Goal: Task Accomplishment & Management: Use online tool/utility

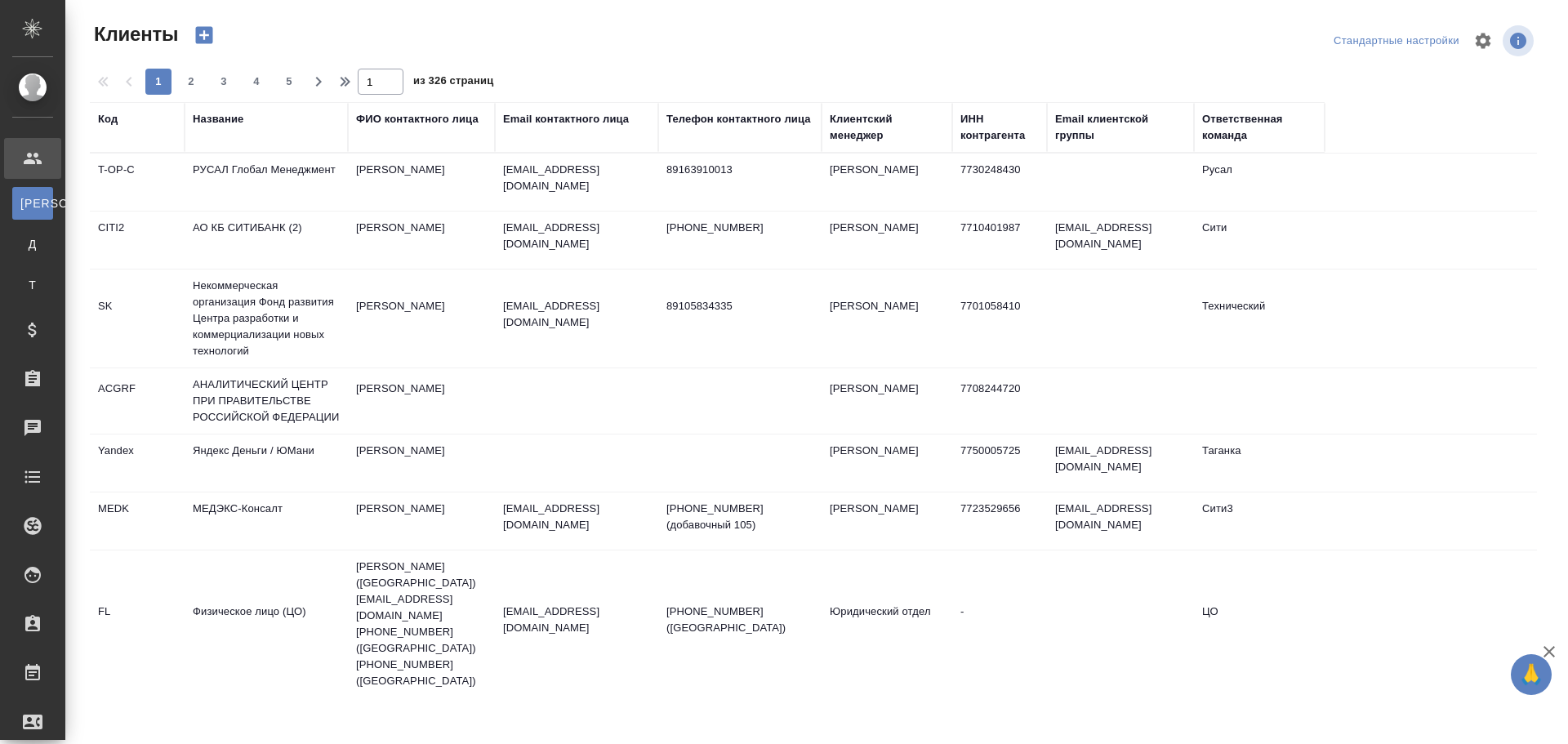
select select "RU"
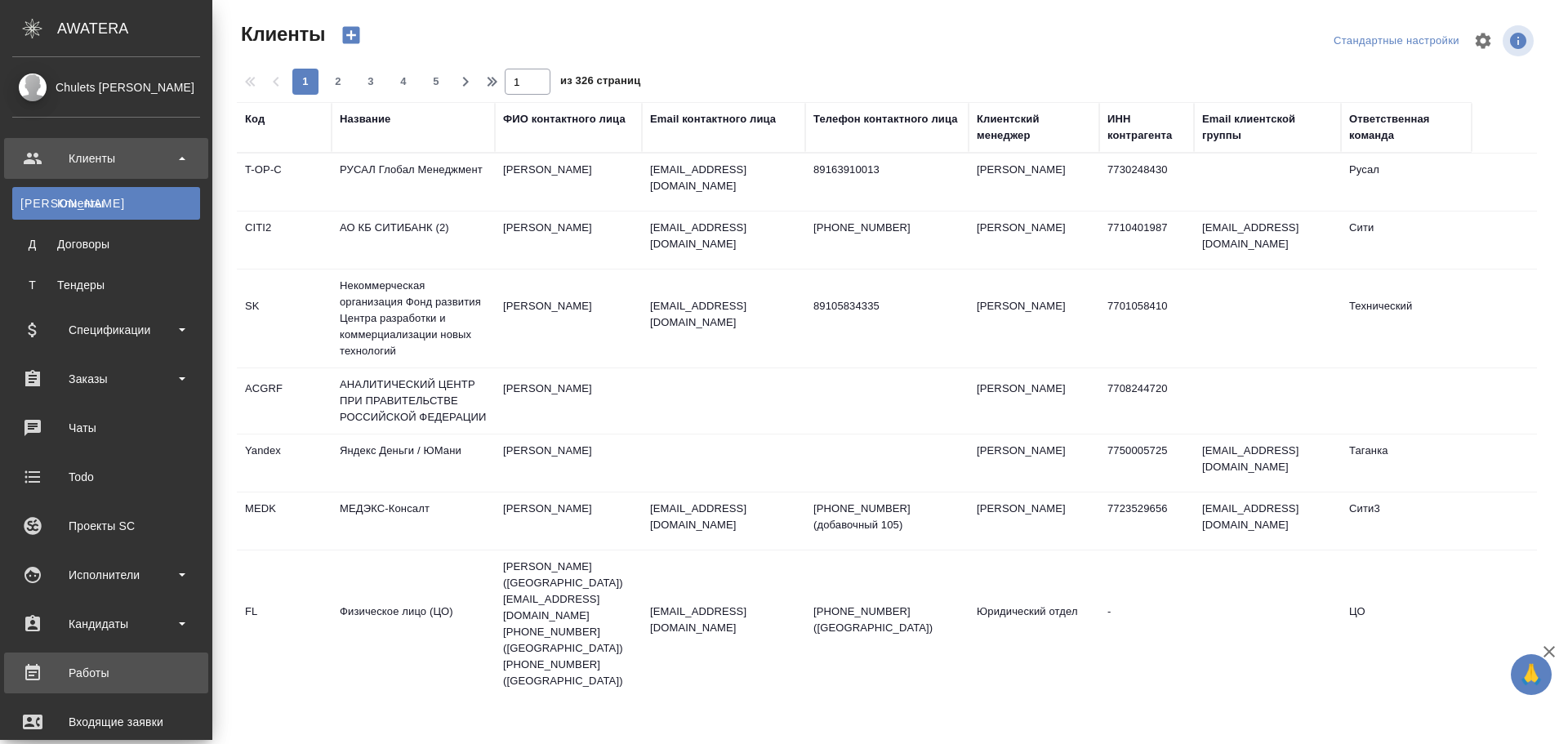
click at [78, 681] on div "Работы" at bounding box center [107, 673] width 188 height 24
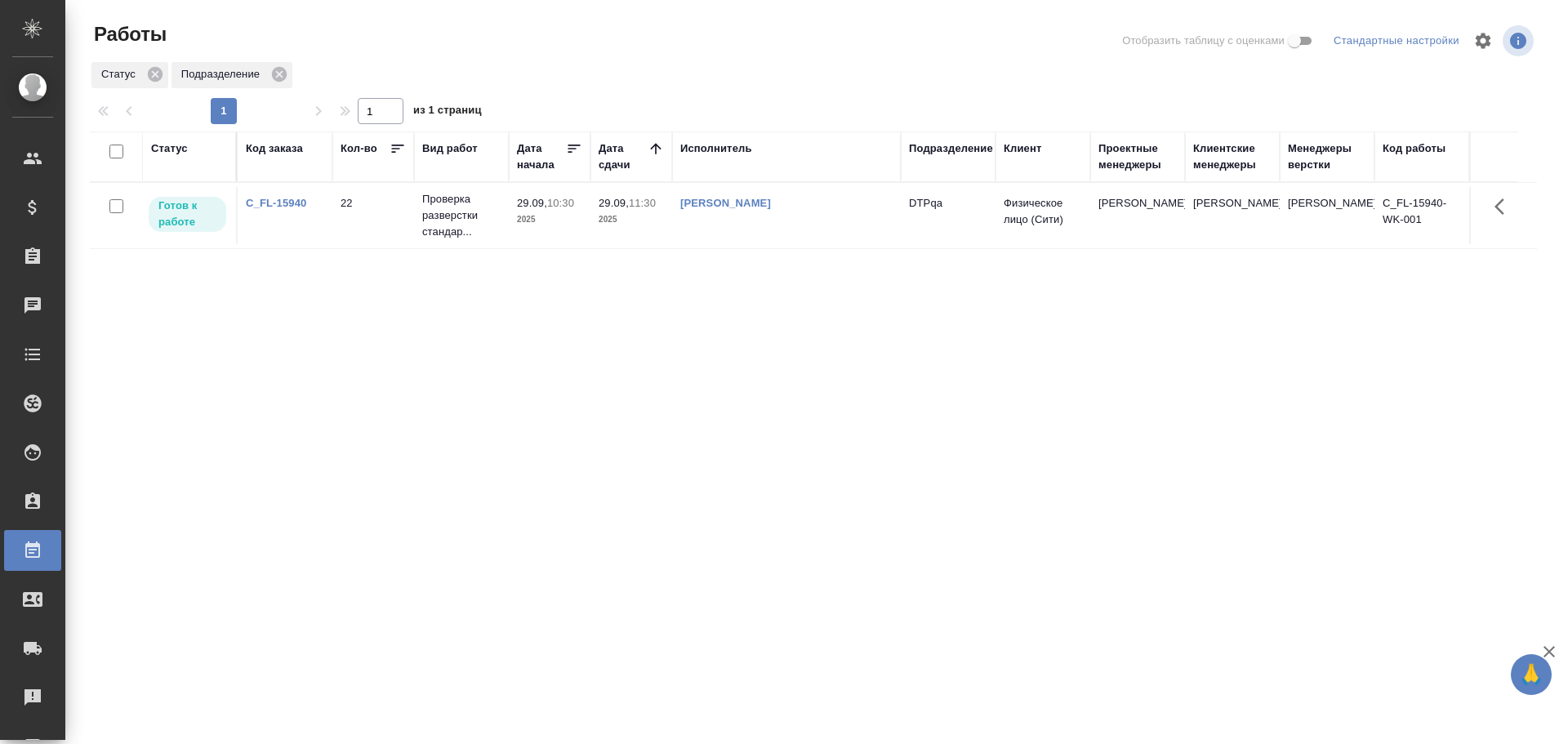
click at [171, 144] on div "Статус" at bounding box center [169, 149] width 37 height 16
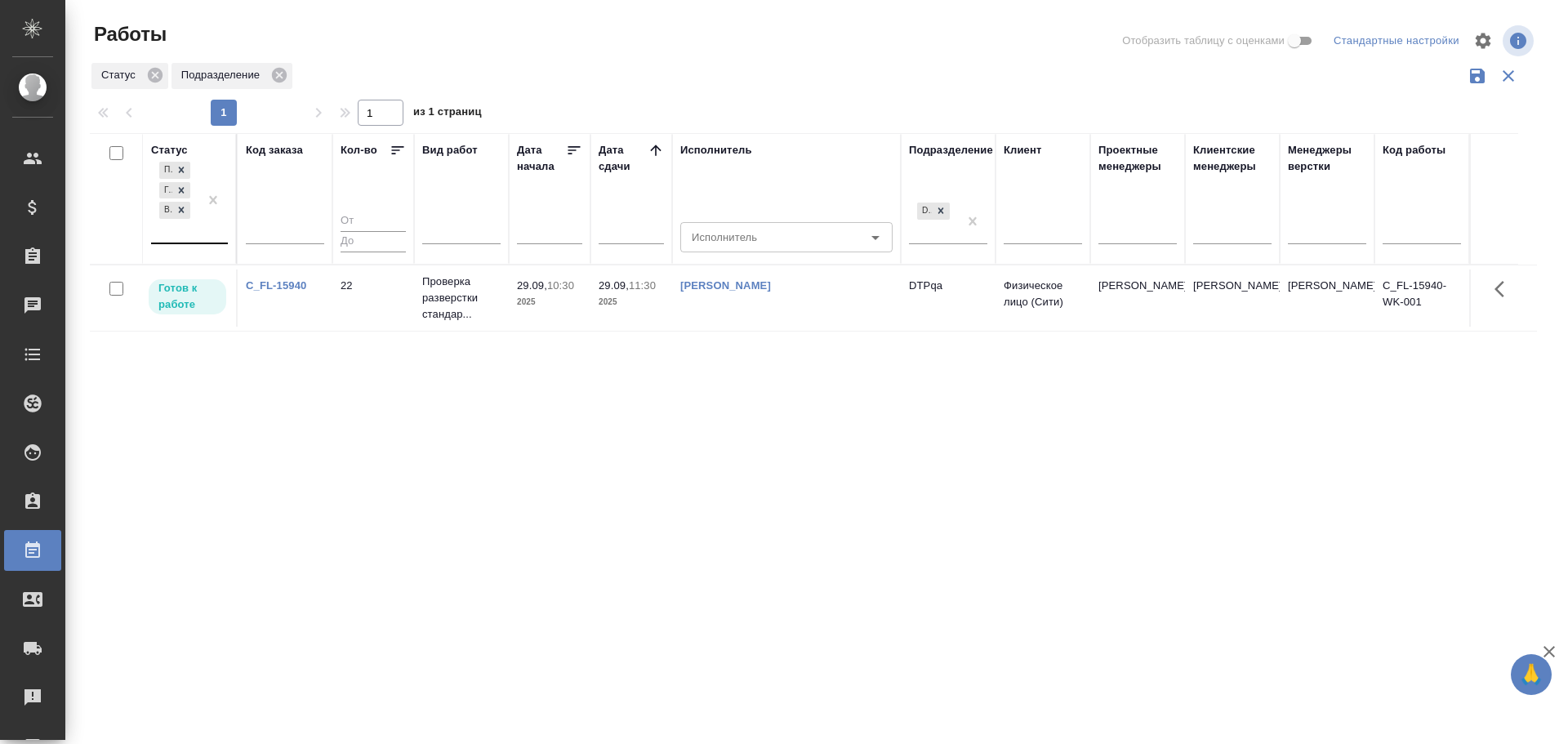
click at [172, 237] on div "Подбор Готов к работе В работе" at bounding box center [174, 200] width 47 height 84
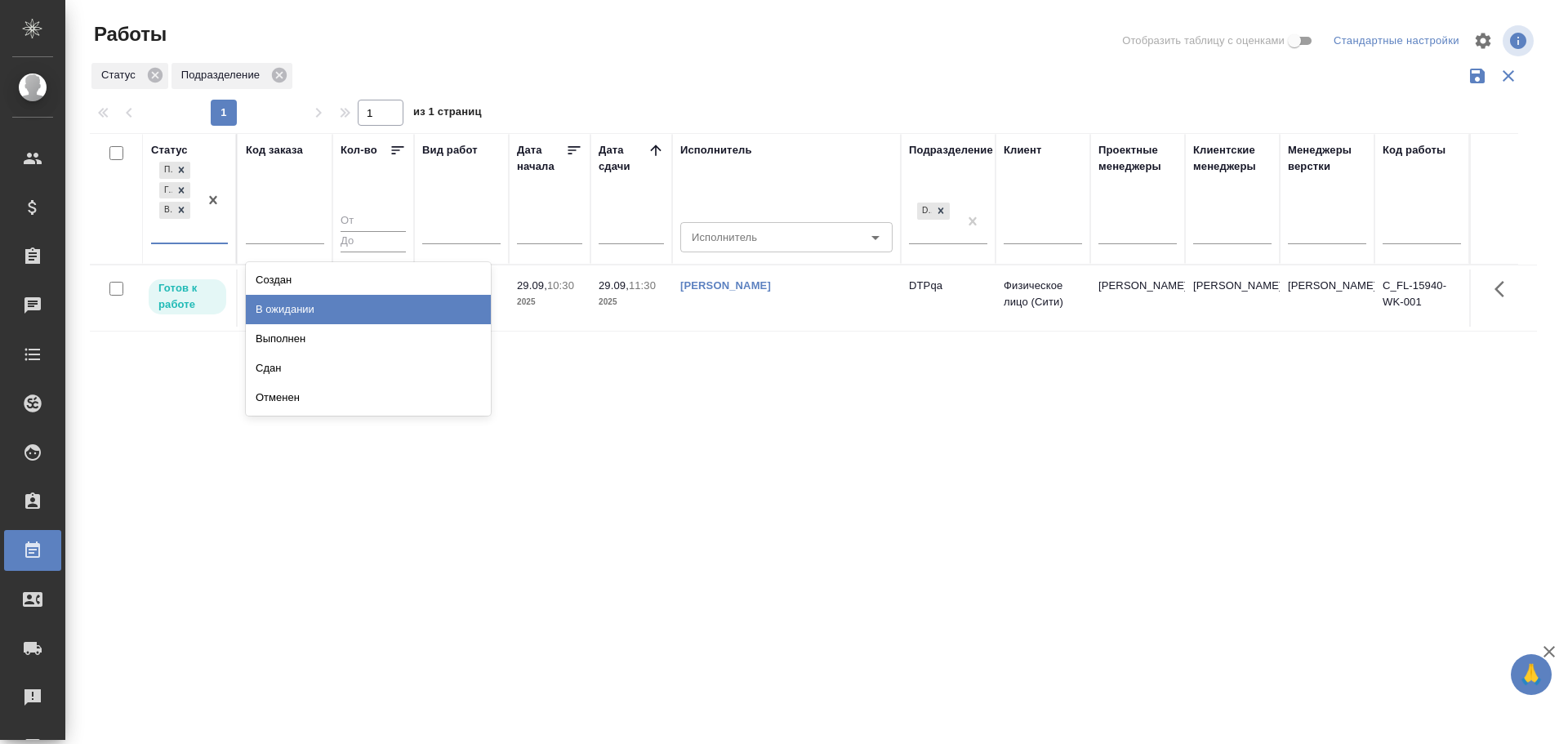
click at [279, 304] on div "В ожидании" at bounding box center [367, 310] width 245 height 30
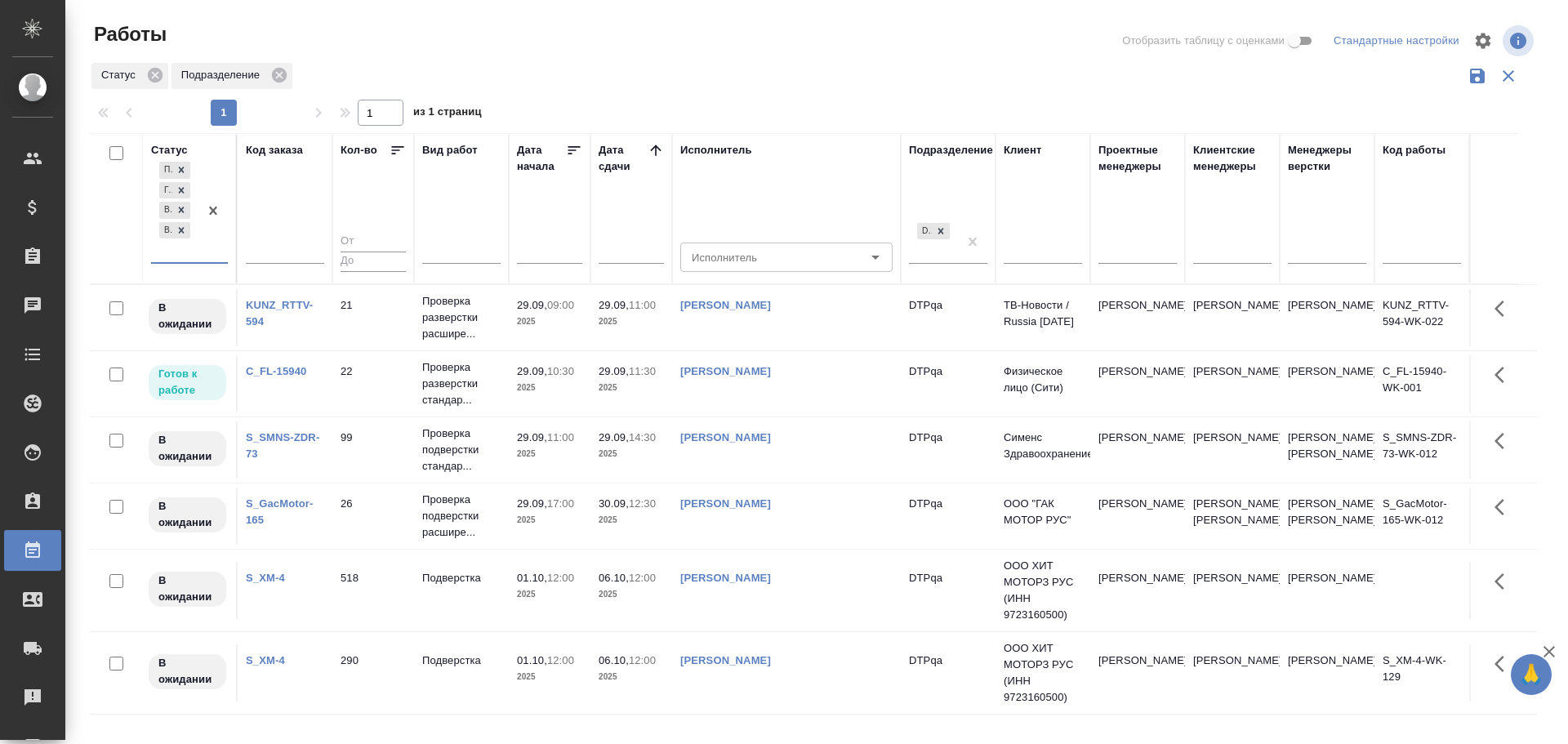
click at [826, 473] on td "Чулец Елена Сергеевна" at bounding box center [785, 450] width 228 height 57
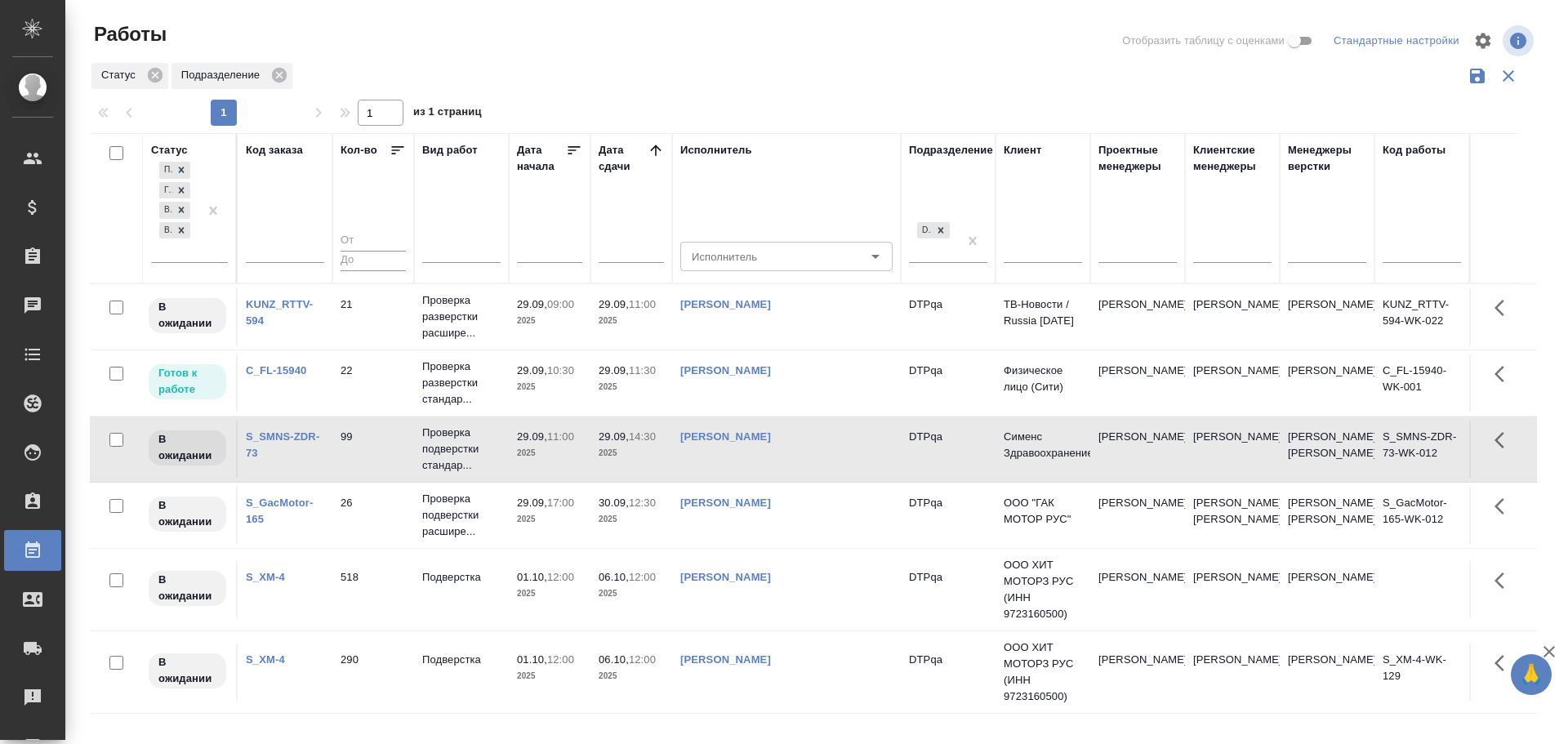
click at [826, 473] on td "Чулец Елена Сергеевна" at bounding box center [785, 449] width 228 height 57
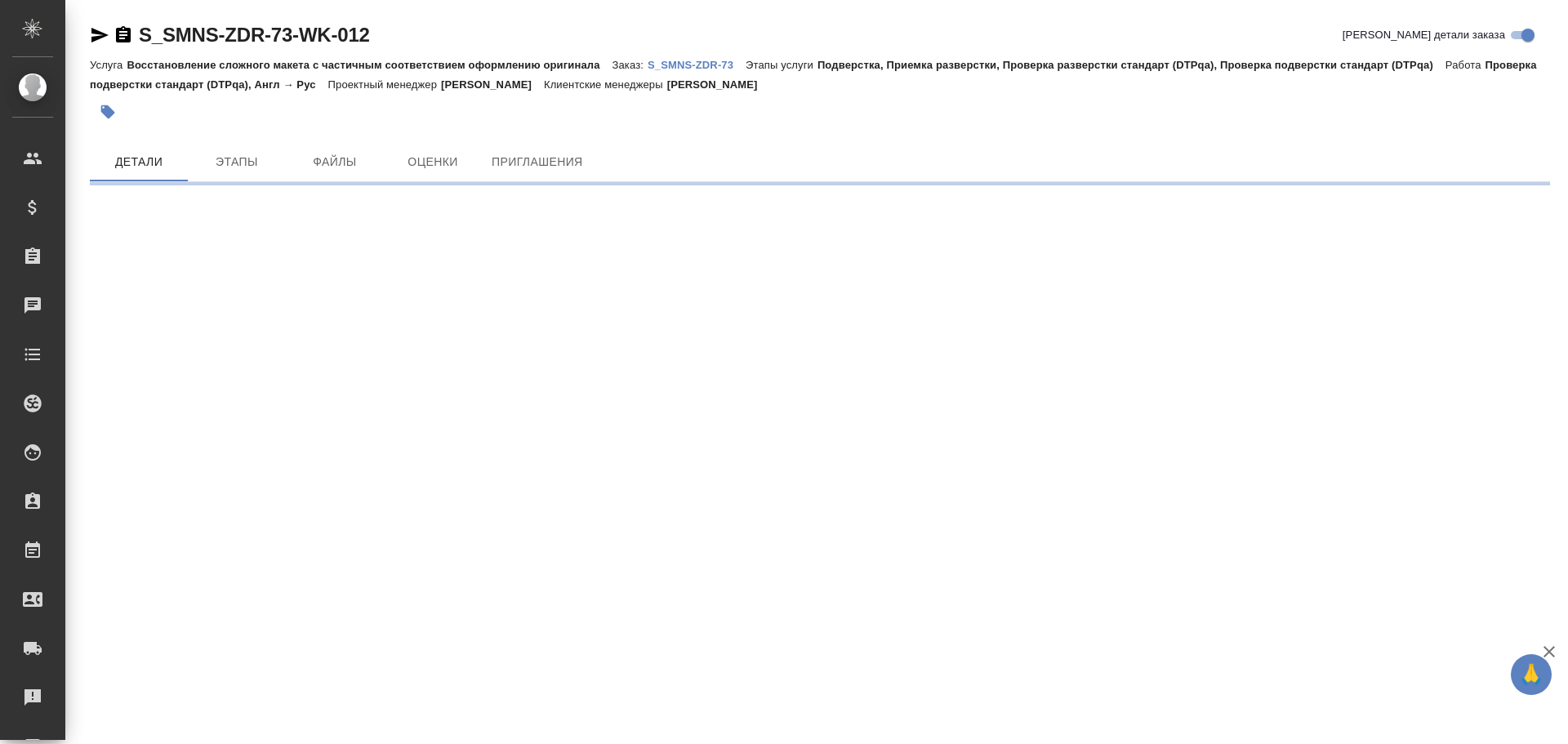
scroll to position [81, 0]
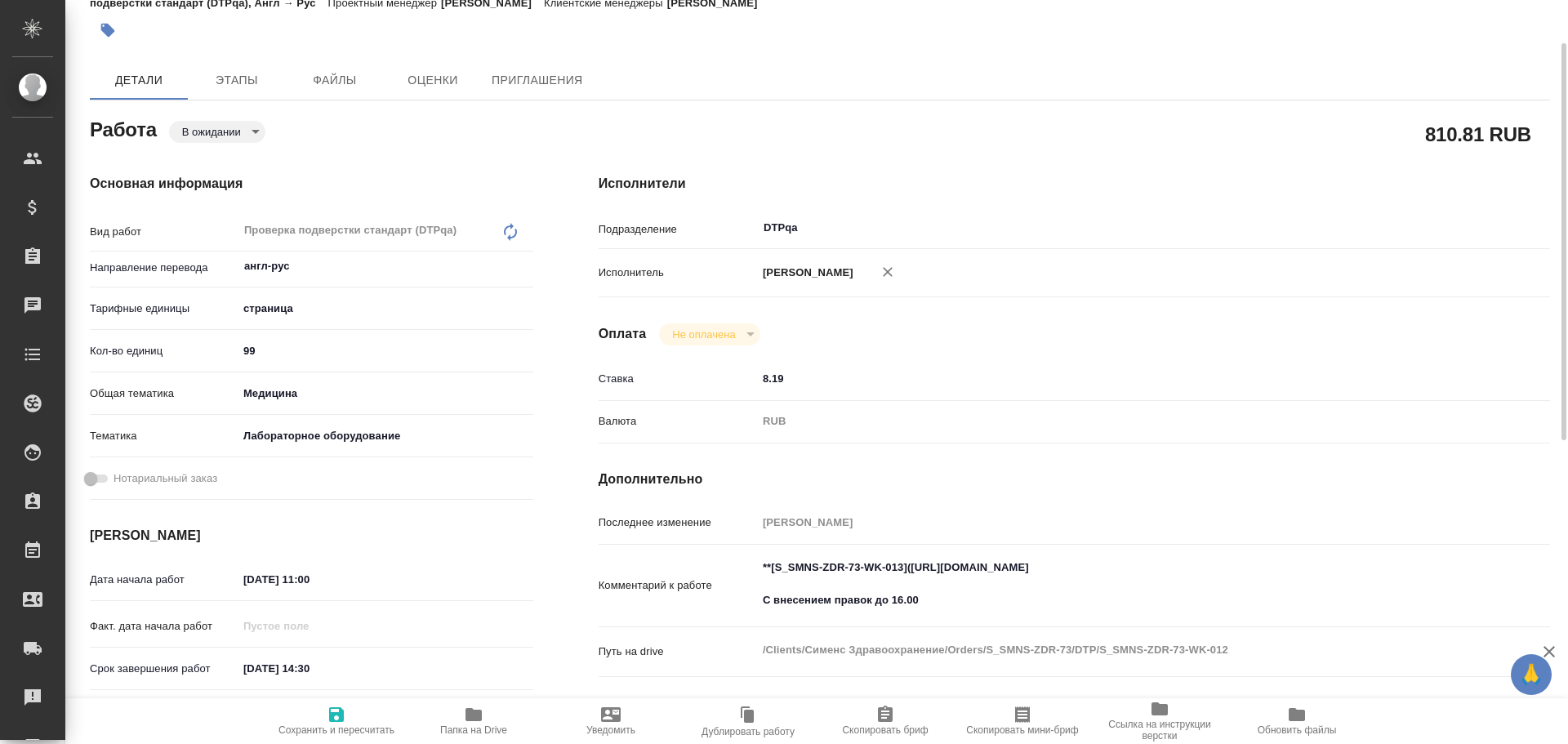
type textarea "x"
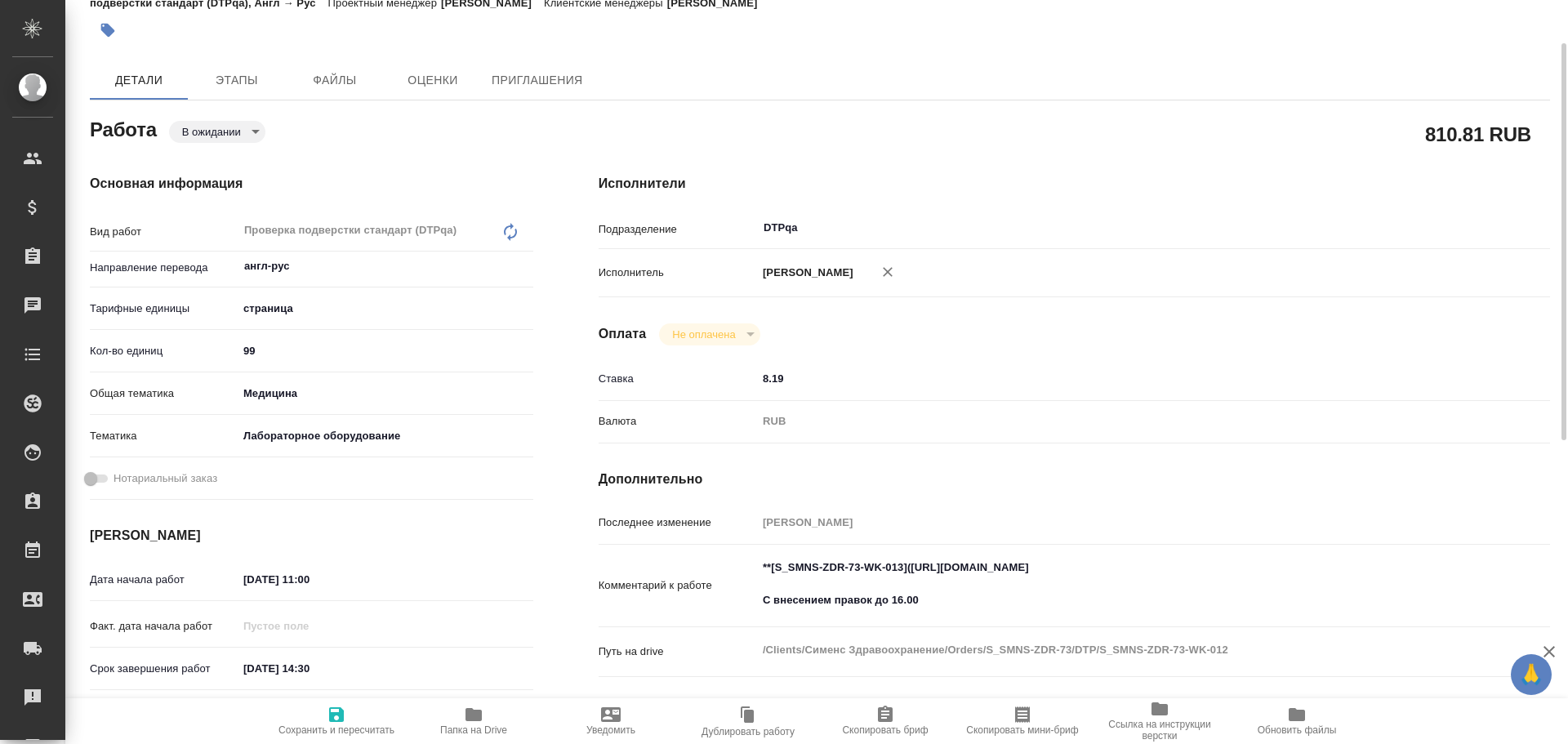
type textarea "x"
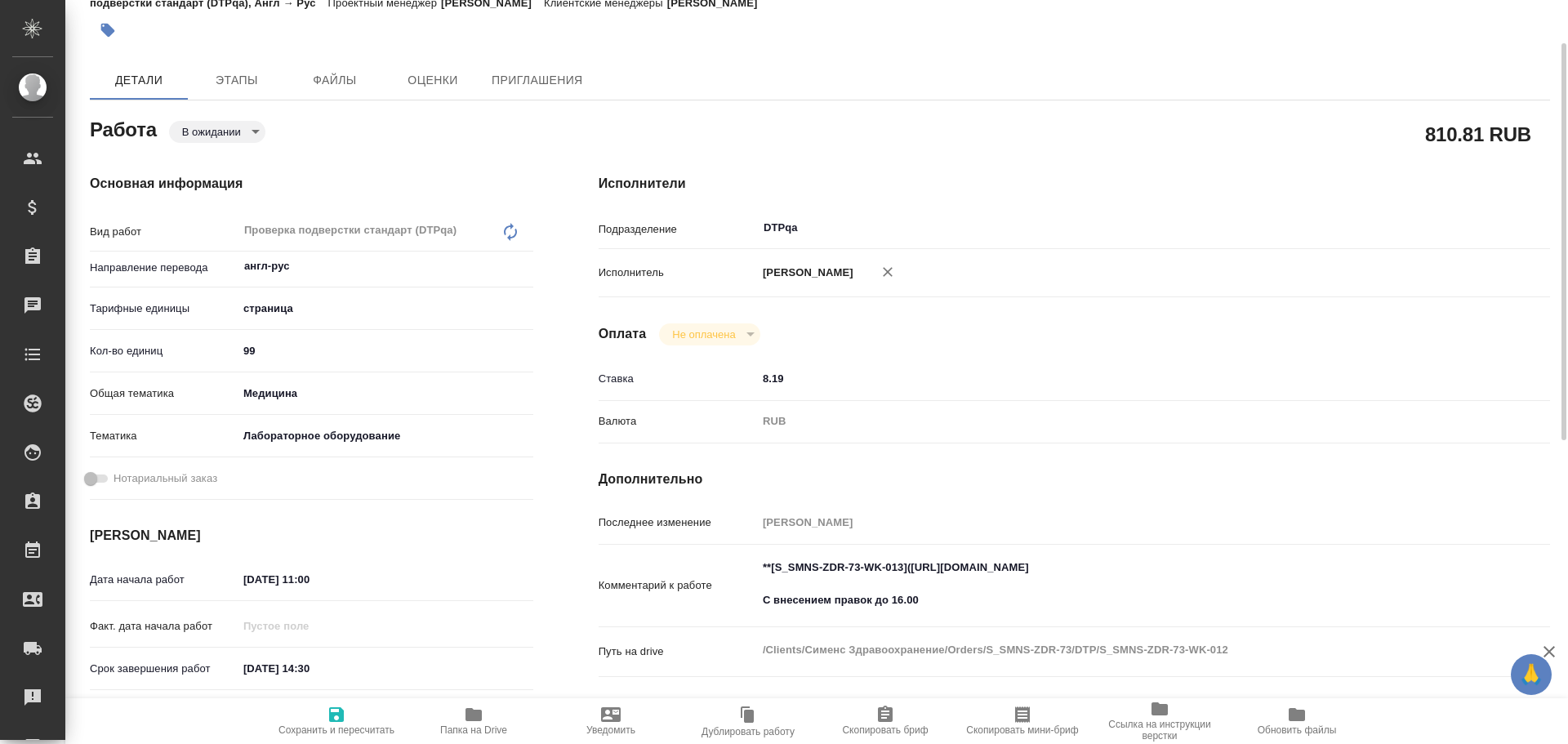
type textarea "x"
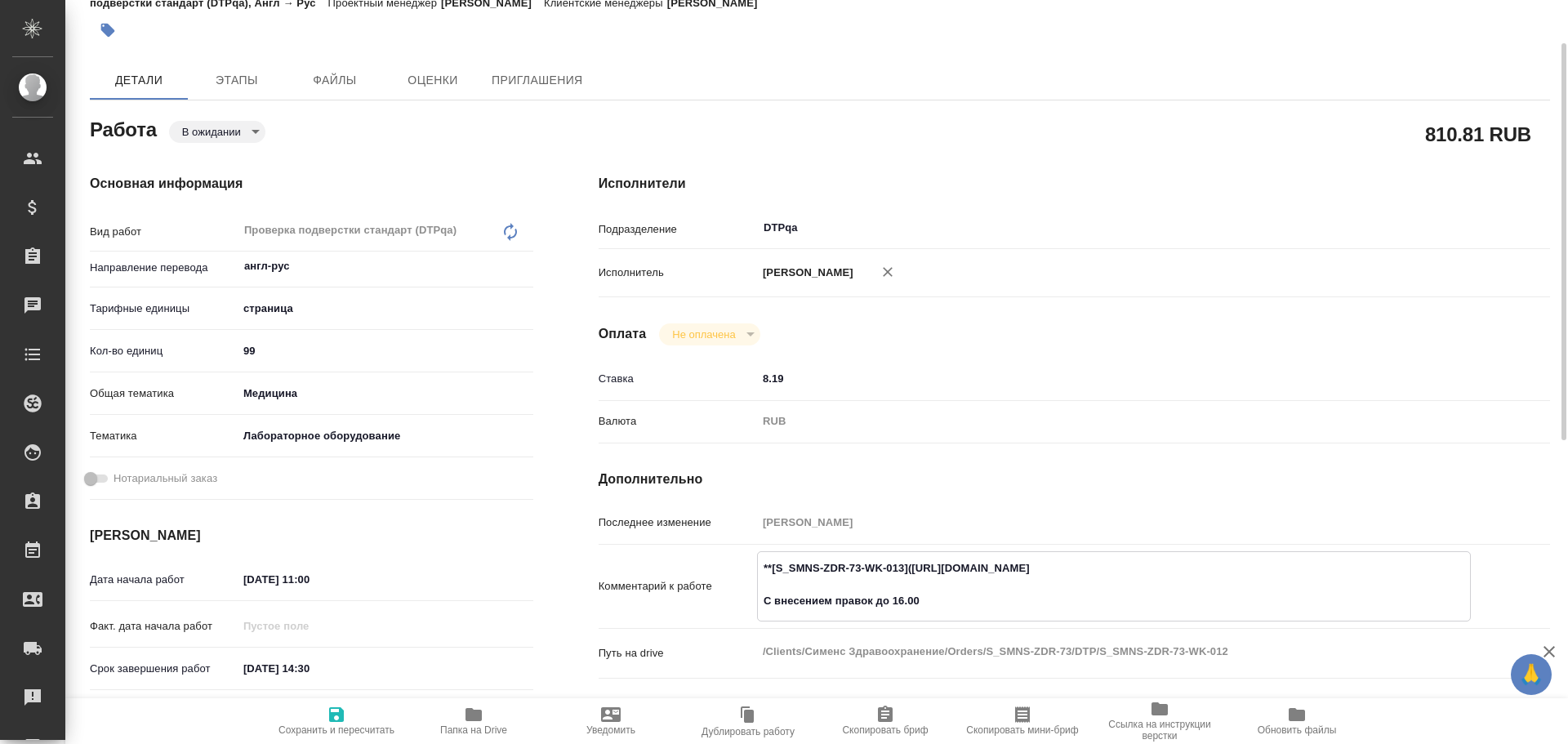
type textarea "x"
drag, startPoint x: 910, startPoint y: 570, endPoint x: 1216, endPoint y: 567, distance: 306.0
click at [1216, 567] on textarea "**[S_SMNS-ZDR-73-WK-013](https://tera.awatera.com/Work/68b817c0b8109d269c84e4f6…" at bounding box center [1113, 584] width 712 height 60
drag, startPoint x: 914, startPoint y: 570, endPoint x: 1217, endPoint y: 575, distance: 303.0
click at [1217, 575] on textarea "**[S_SMNS-ZDR-73-WK-013](https://tera.awatera.com/Work/68b817c0b8109d269c84e4f6…" at bounding box center [1113, 584] width 712 height 60
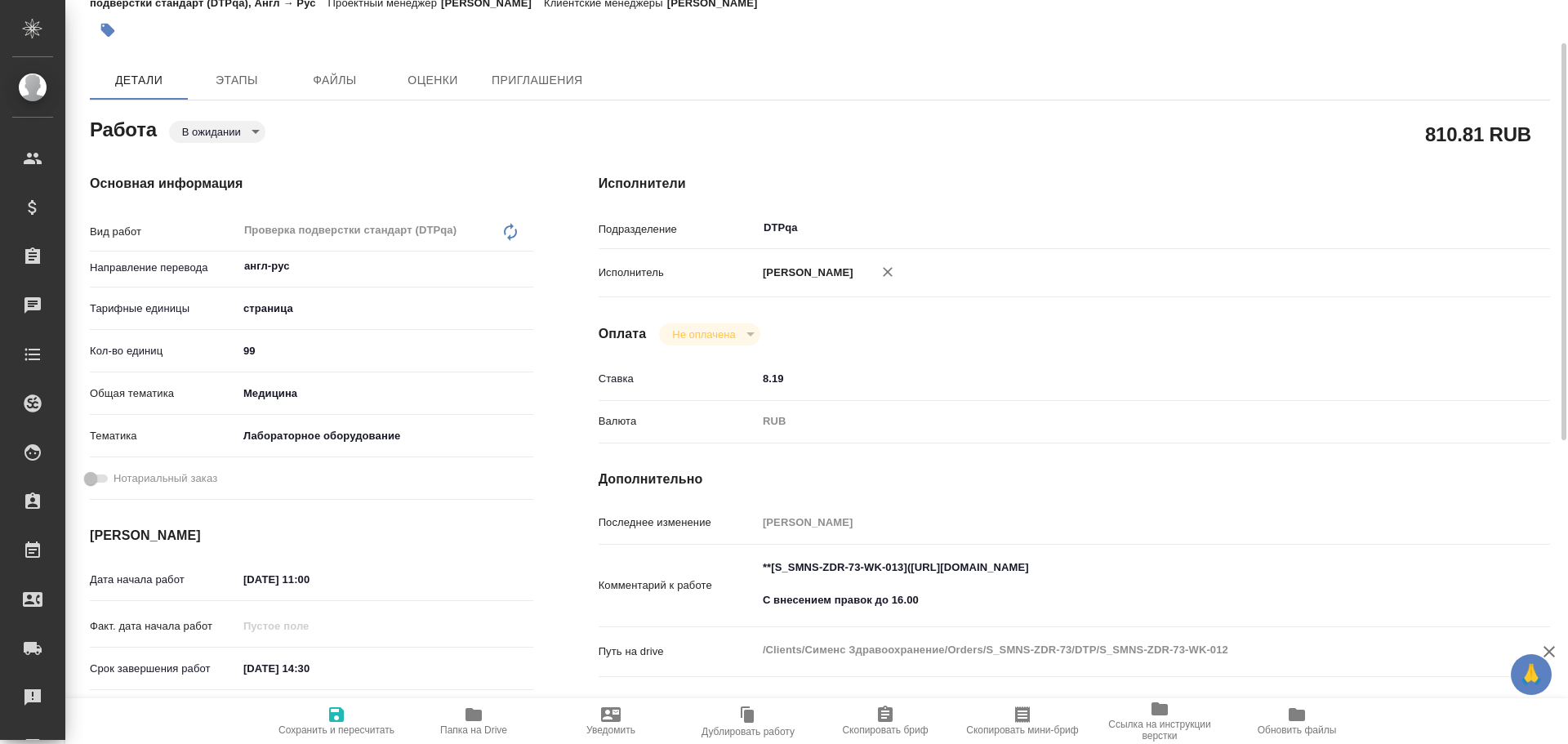
type textarea "x"
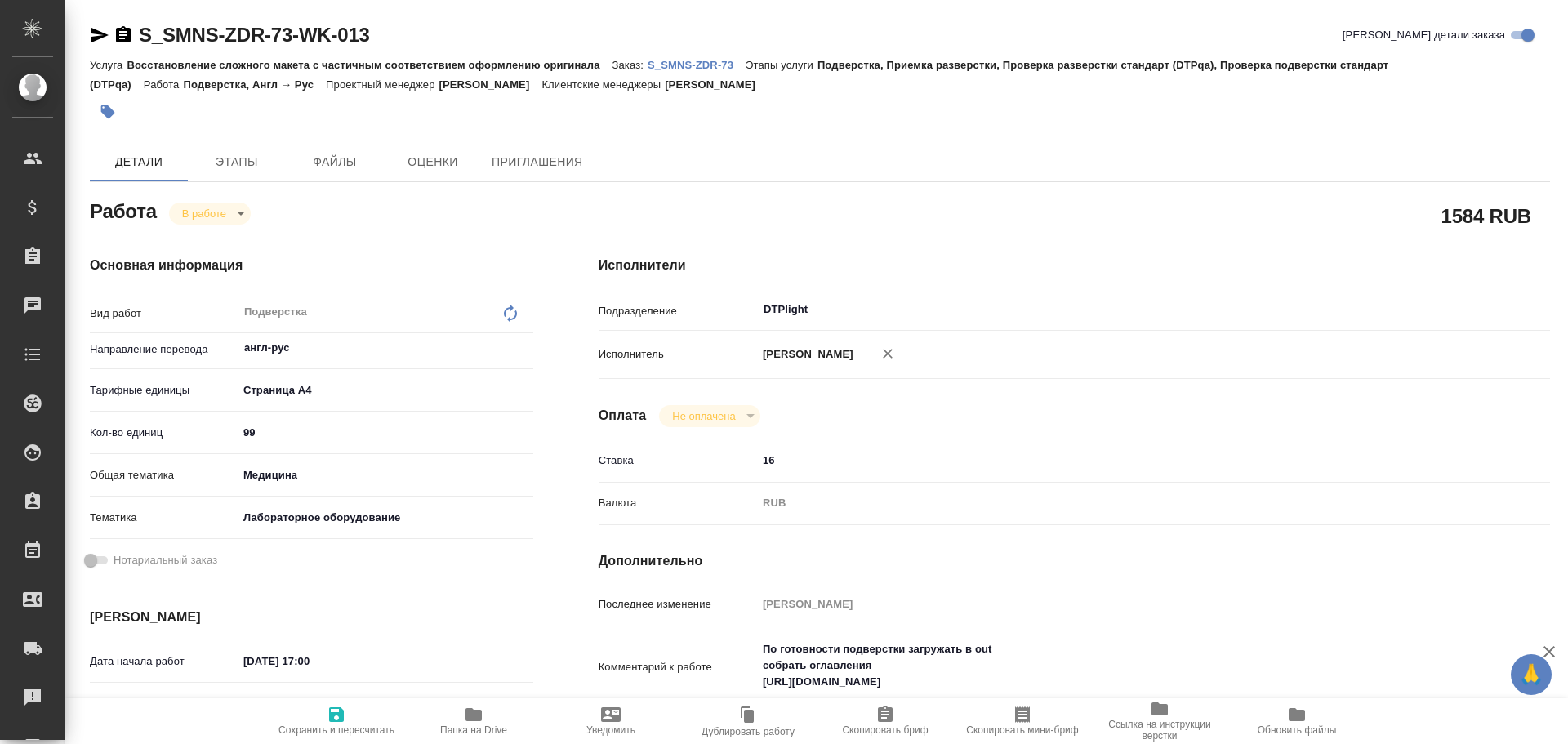
type textarea "x"
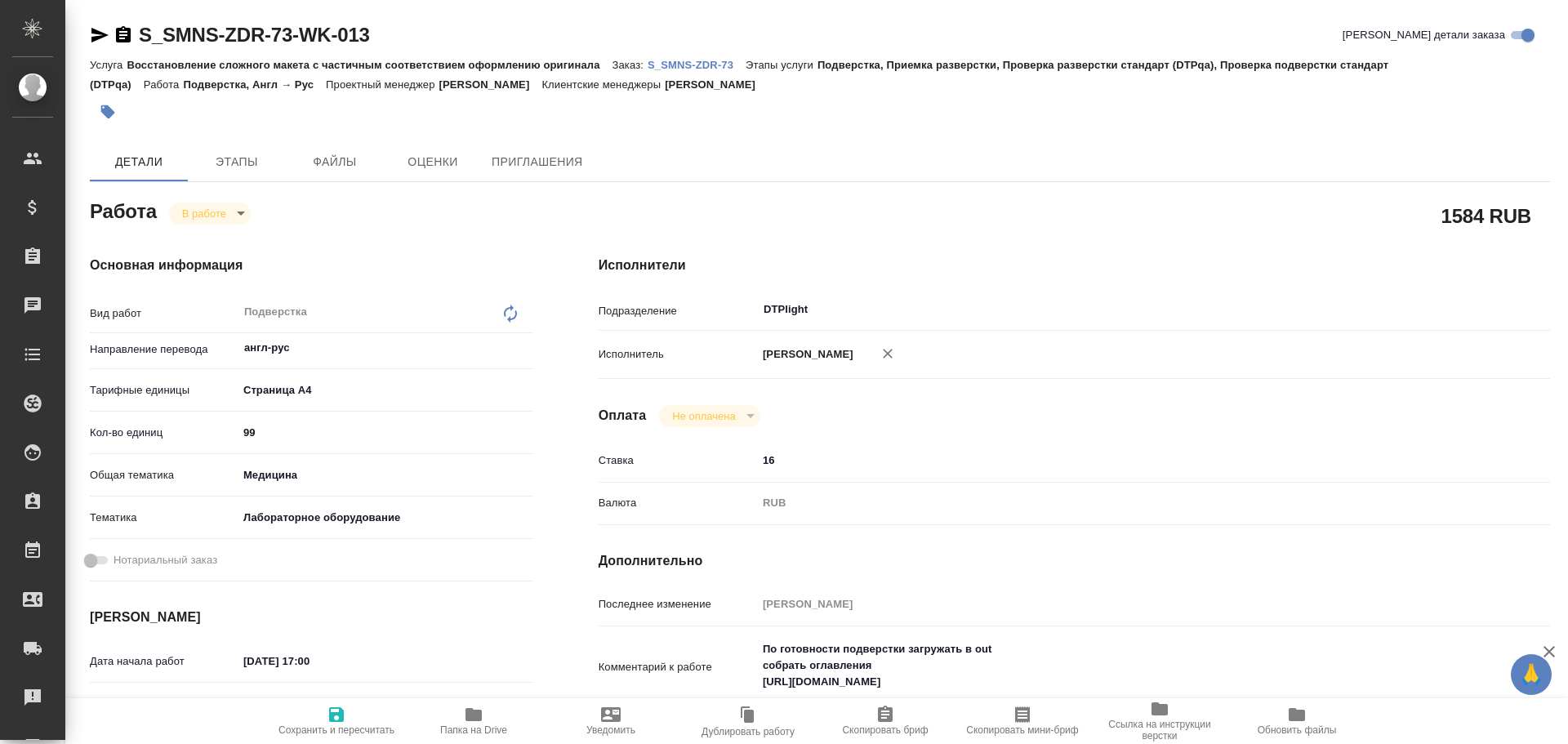
type textarea "x"
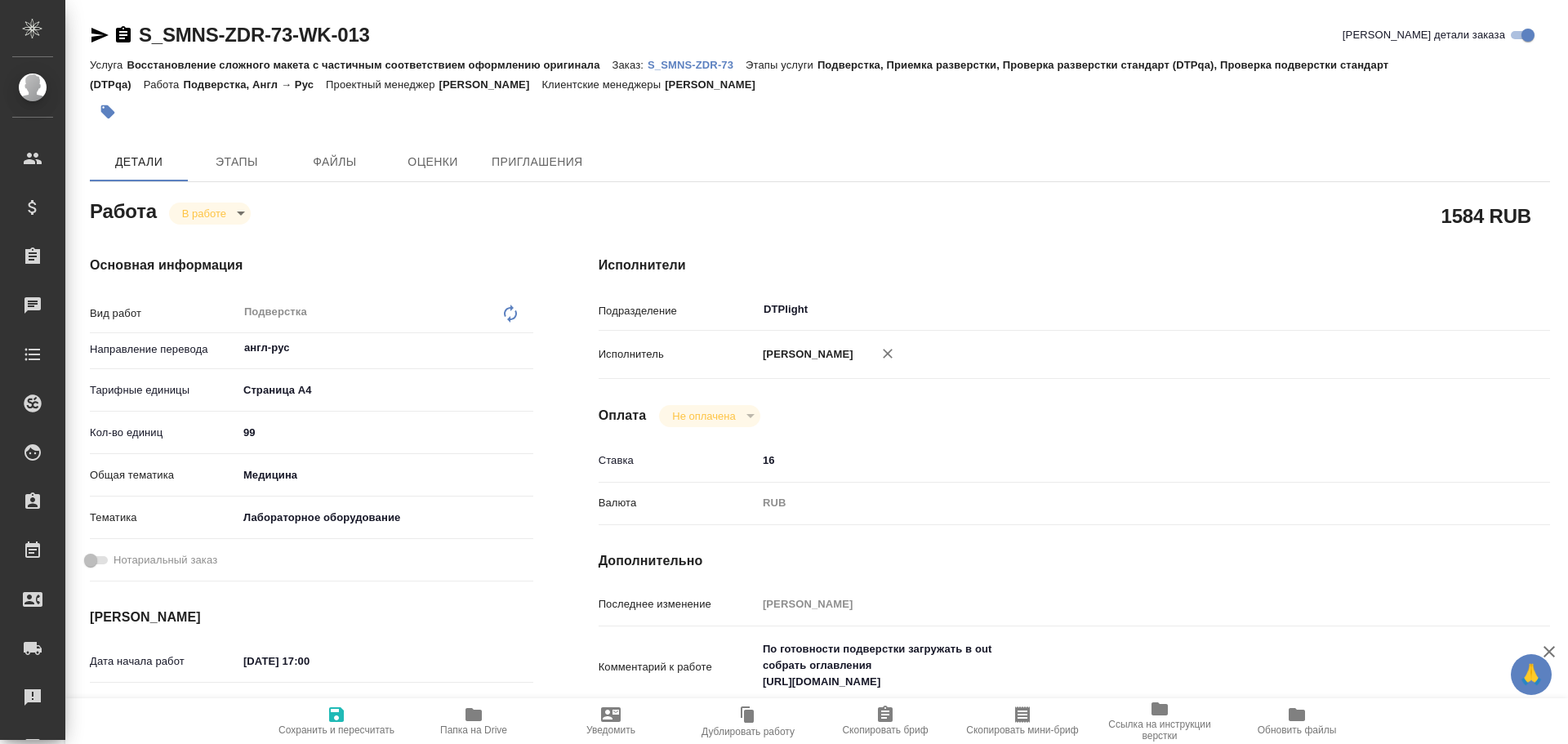
type textarea "x"
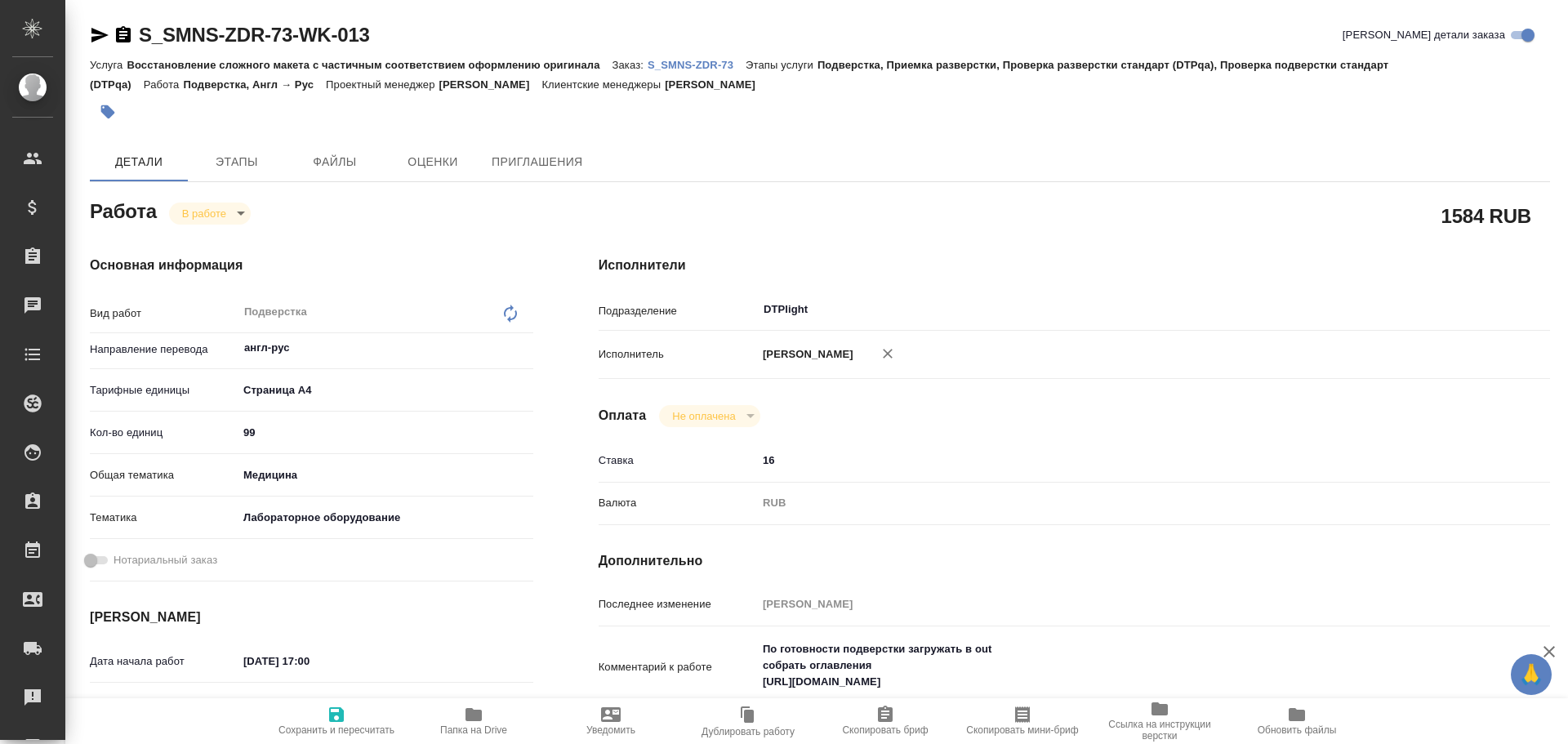
type textarea "x"
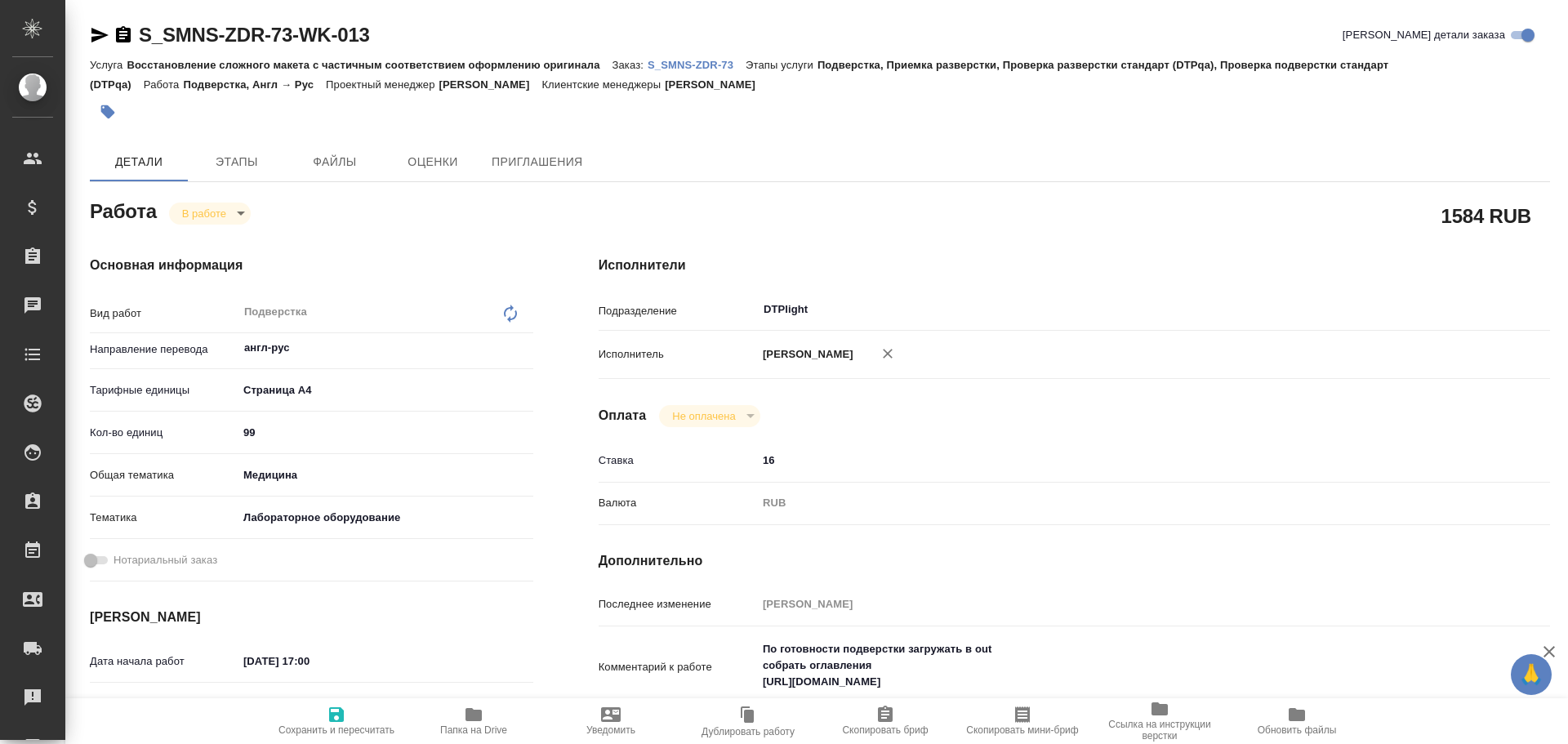
type textarea "x"
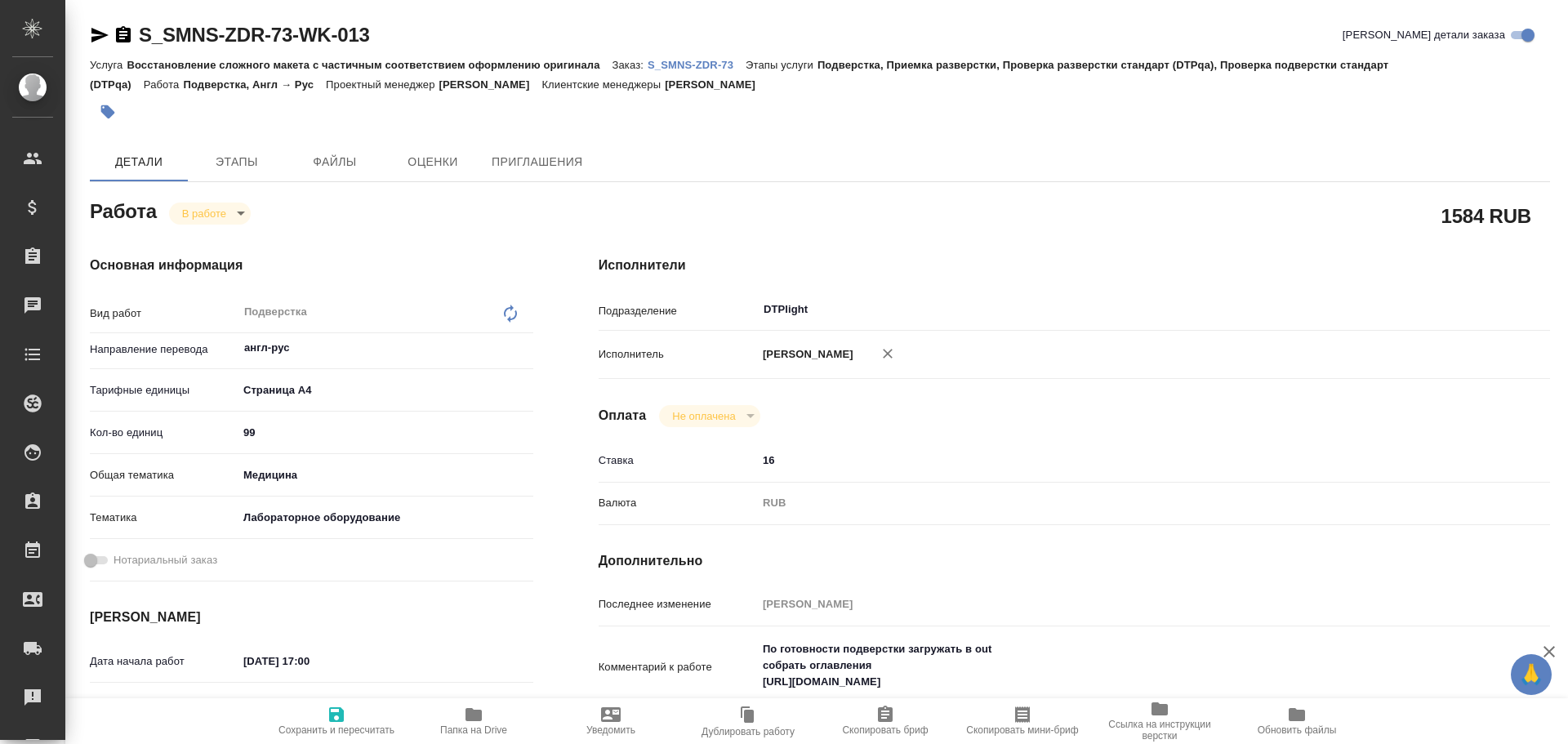
type textarea "x"
